Goal: Obtain resource: Download file/media

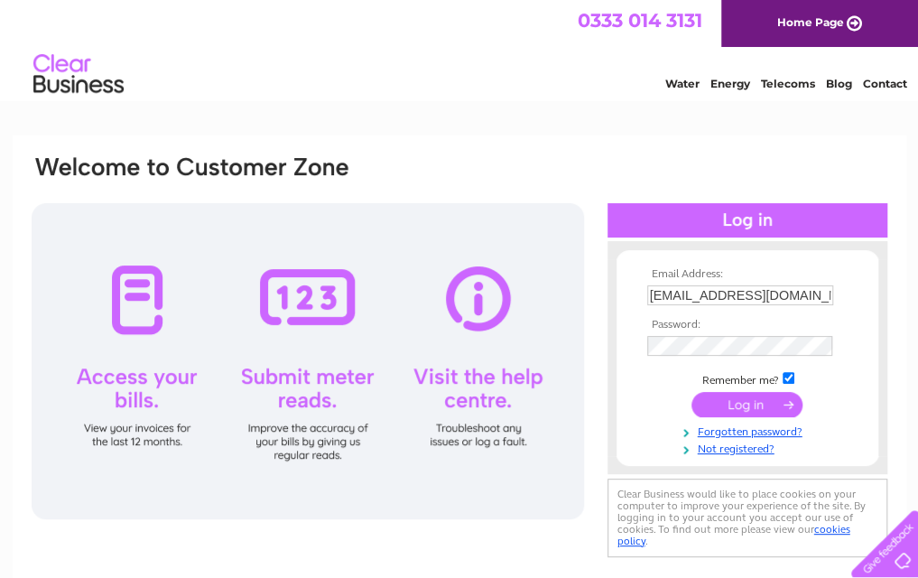
click at [767, 413] on input "submit" at bounding box center [747, 404] width 111 height 25
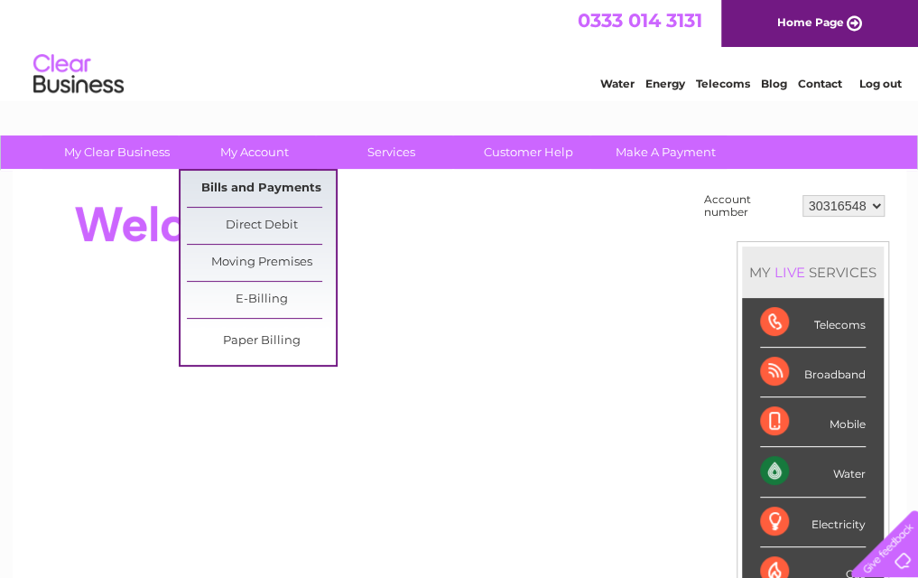
click at [300, 190] on link "Bills and Payments" at bounding box center [261, 189] width 149 height 36
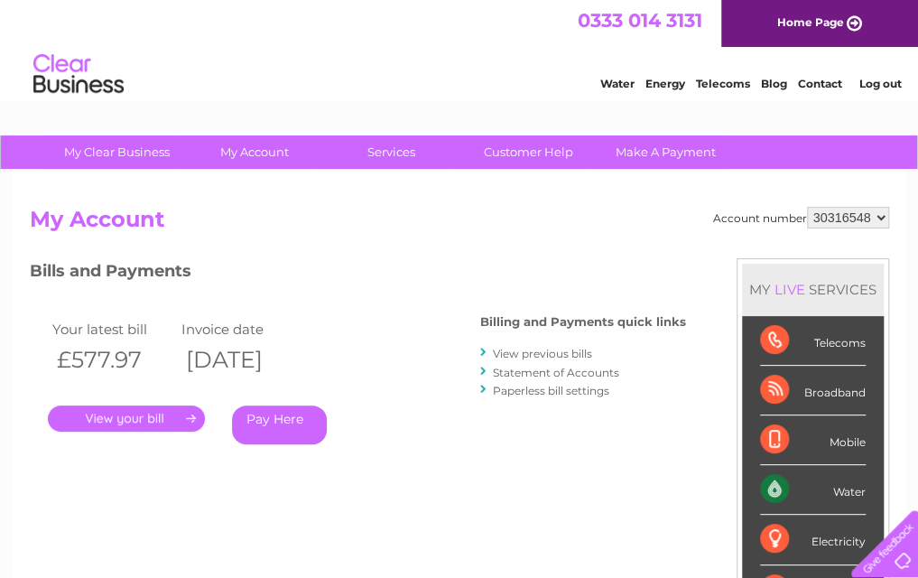
click at [97, 419] on link "." at bounding box center [126, 418] width 157 height 26
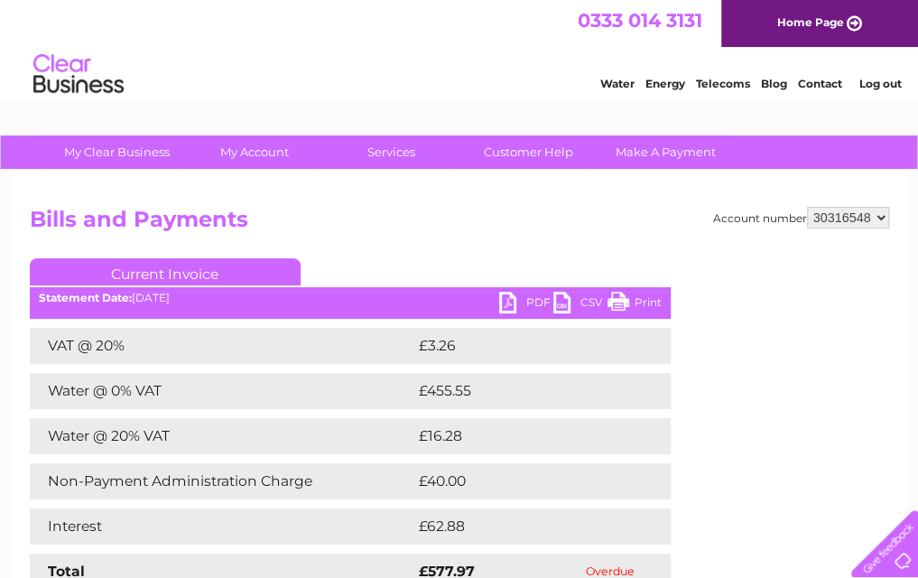
click at [524, 313] on link "PDF" at bounding box center [526, 305] width 54 height 26
click at [521, 301] on link "PDF" at bounding box center [526, 305] width 54 height 26
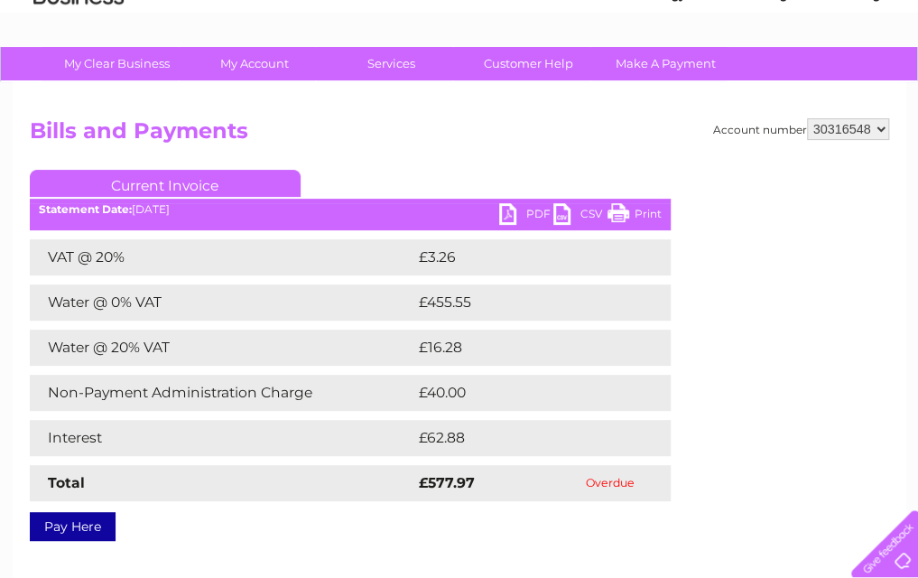
scroll to position [90, 0]
